Goal: Navigation & Orientation: Find specific page/section

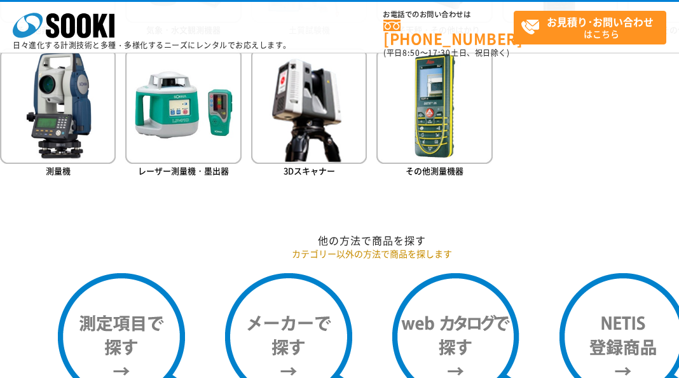
scroll to position [1059, 0]
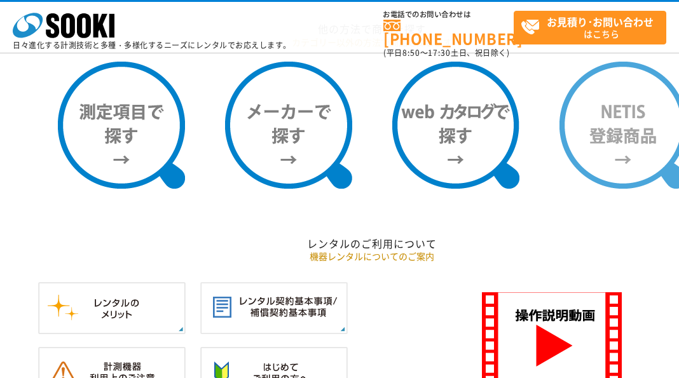
click at [623, 158] on img at bounding box center [622, 125] width 127 height 127
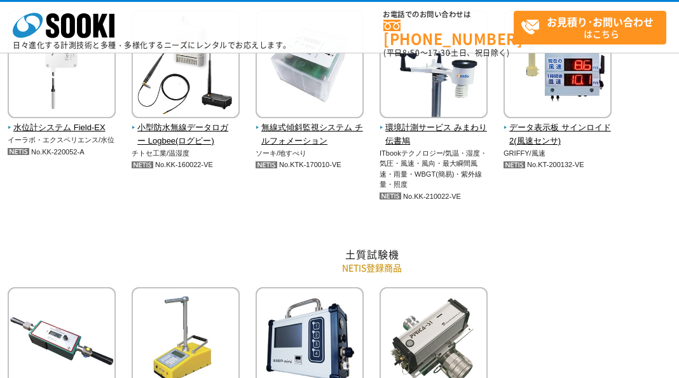
scroll to position [1906, 0]
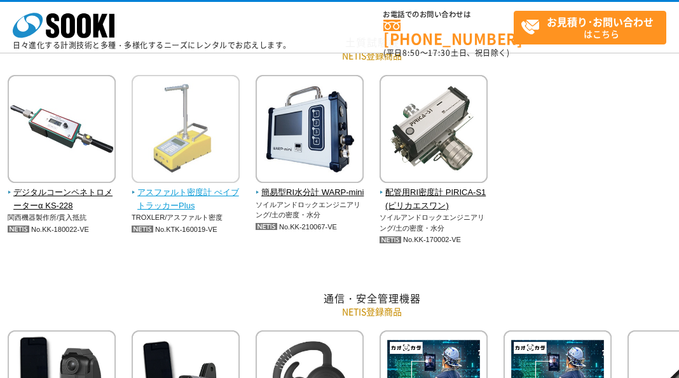
click at [203, 139] on img at bounding box center [186, 130] width 108 height 111
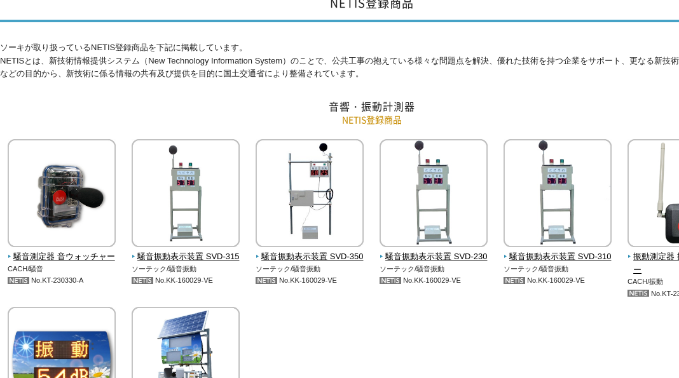
scroll to position [0, 0]
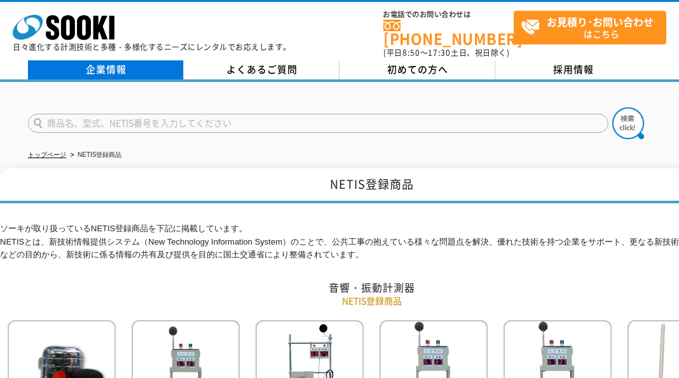
click at [99, 69] on link "企業情報" at bounding box center [106, 69] width 156 height 19
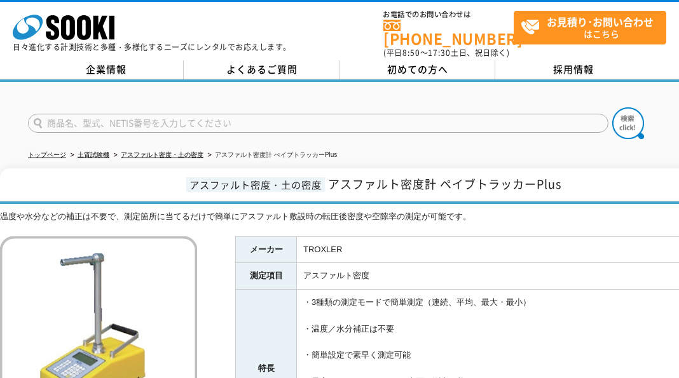
scroll to position [212, 0]
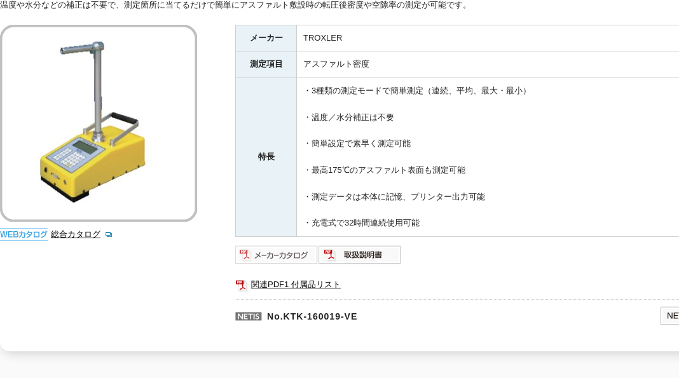
click at [300, 247] on img at bounding box center [276, 255] width 83 height 20
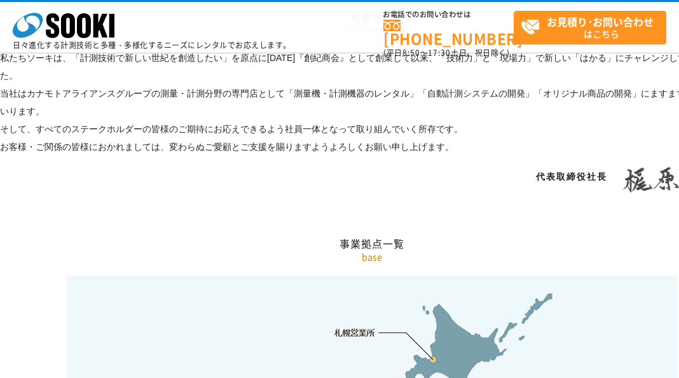
scroll to position [2542, 0]
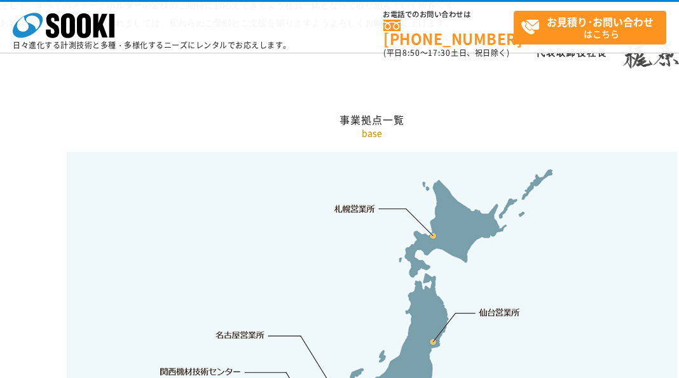
click at [496, 306] on link "仙台営業所" at bounding box center [499, 312] width 41 height 13
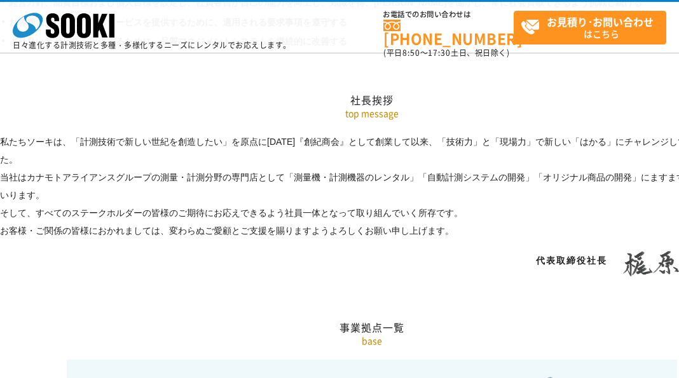
scroll to position [2290, 0]
